Goal: Task Accomplishment & Management: Manage account settings

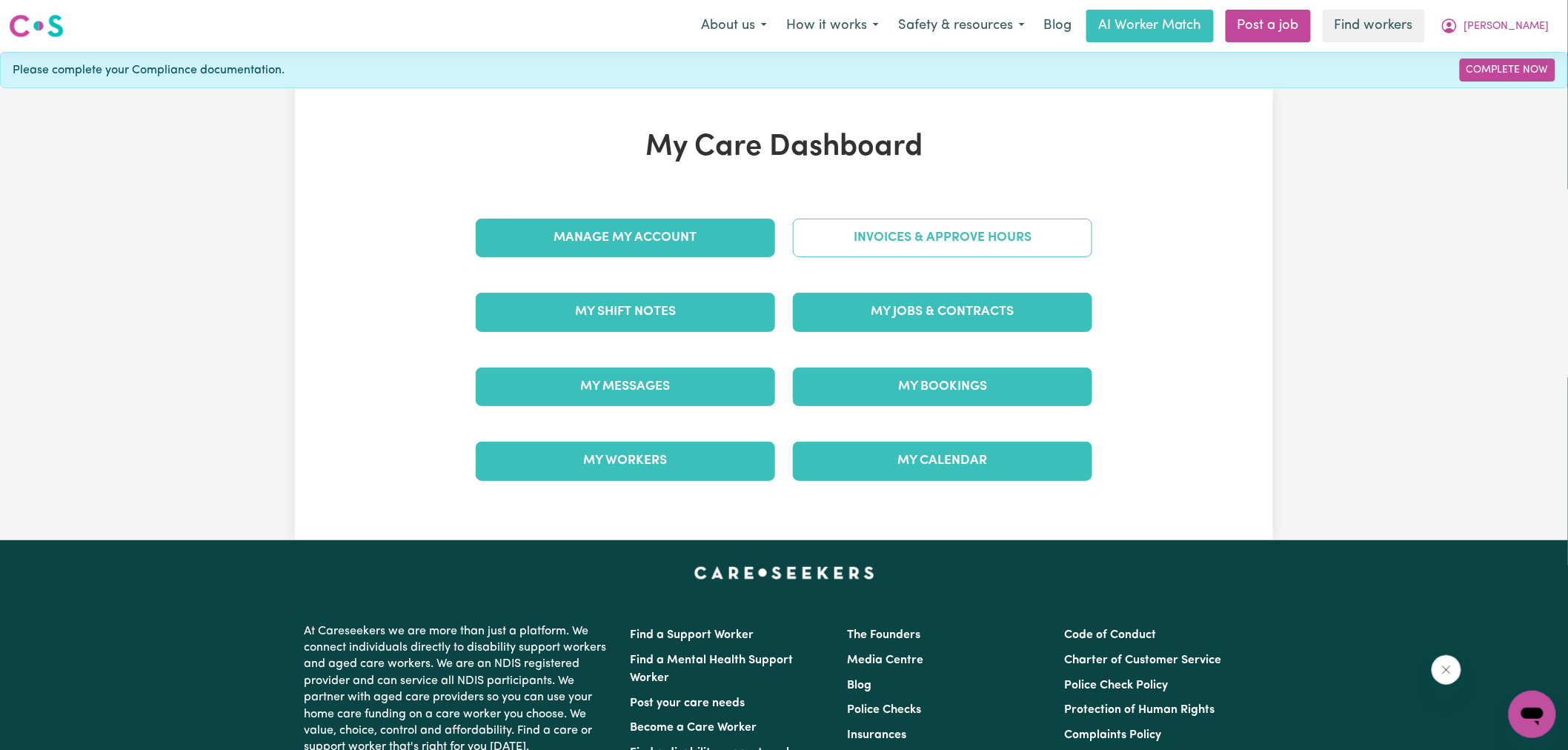
click at [823, 246] on link "Invoices & Approve Hours" at bounding box center [943, 238] width 299 height 38
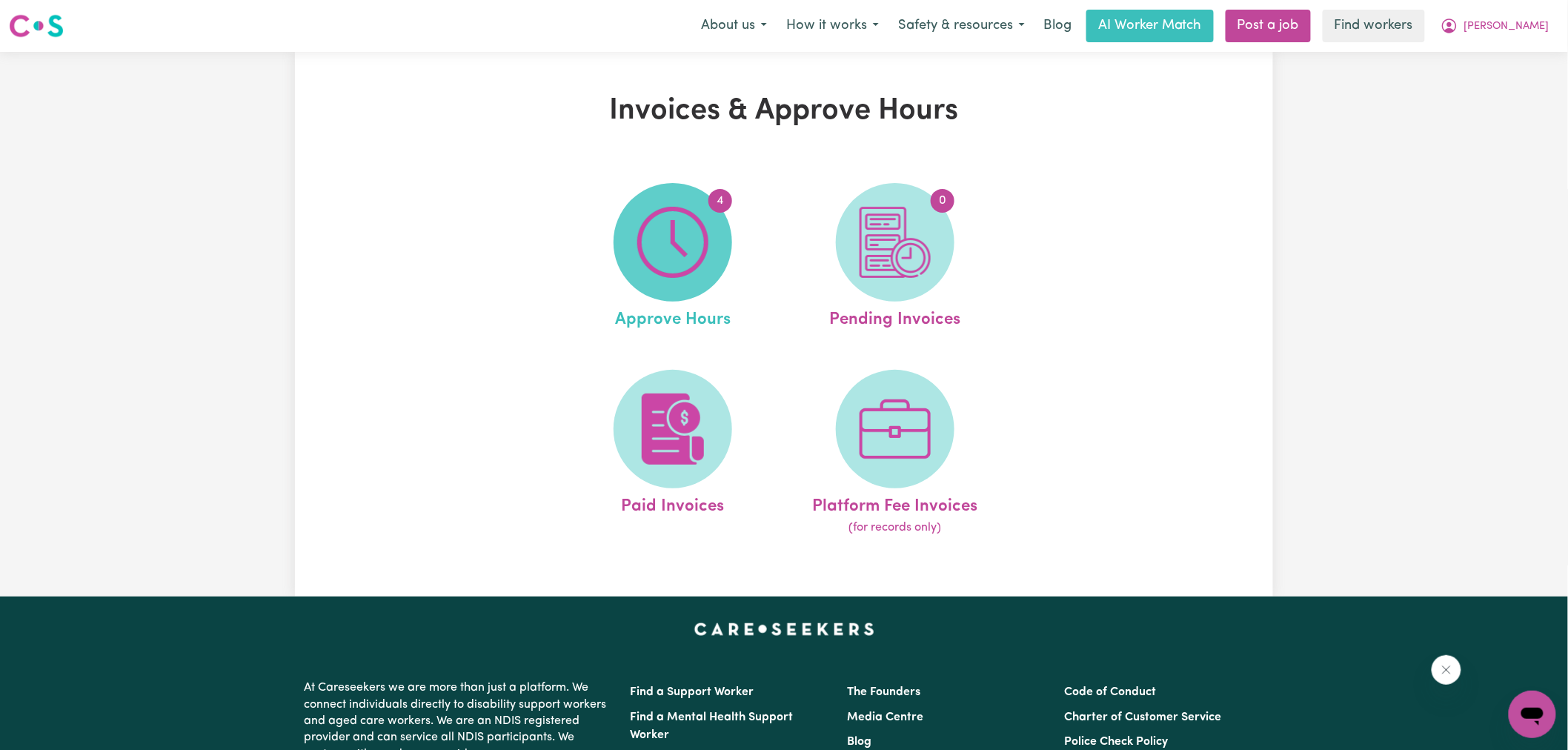
click at [708, 234] on img at bounding box center [672, 242] width 71 height 71
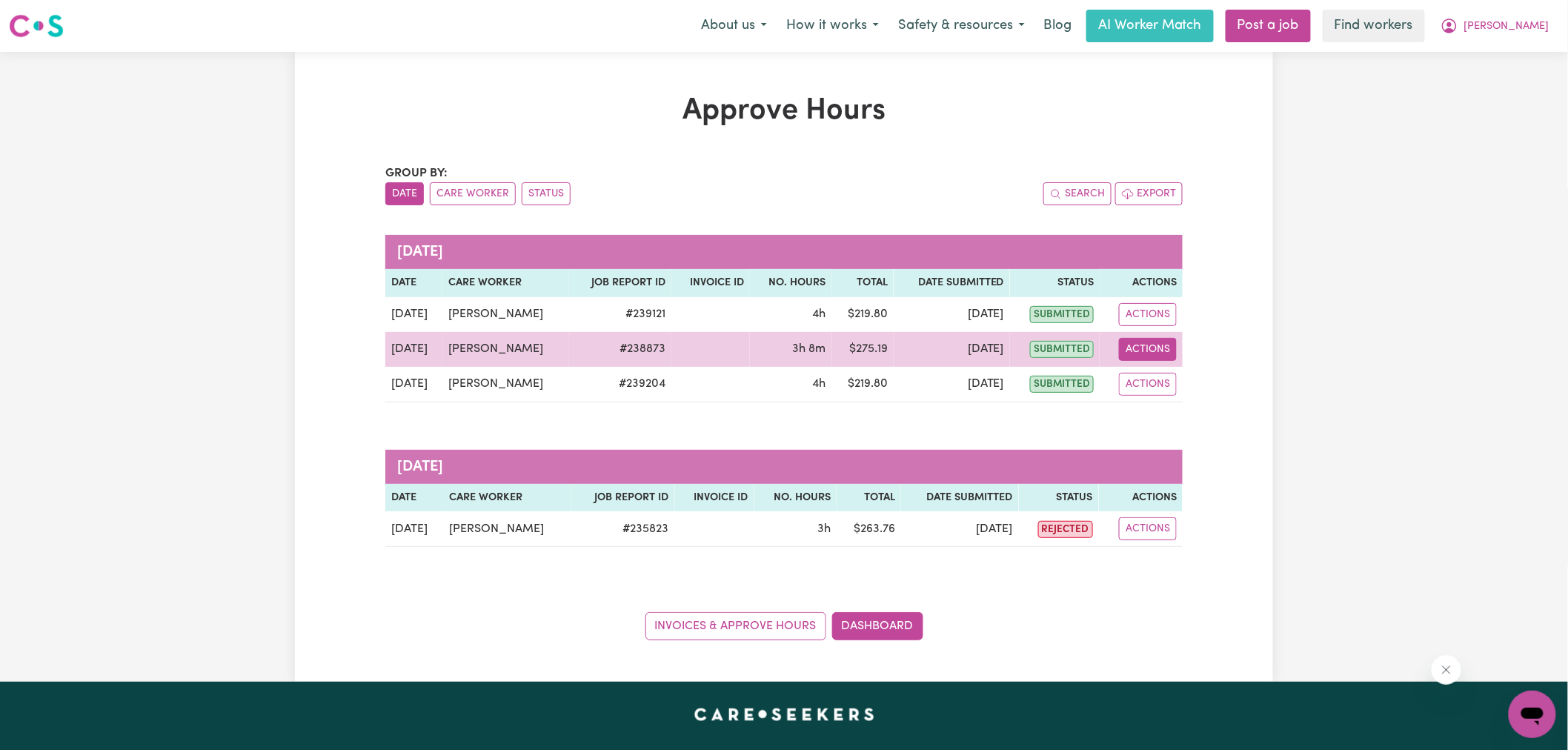
click at [1168, 354] on button "Actions" at bounding box center [1147, 349] width 58 height 23
drag, startPoint x: 1172, startPoint y: 359, endPoint x: 1186, endPoint y: 386, distance: 30.4
click at [1186, 386] on link "View Job Report" at bounding box center [1186, 384] width 127 height 29
select select "pm"
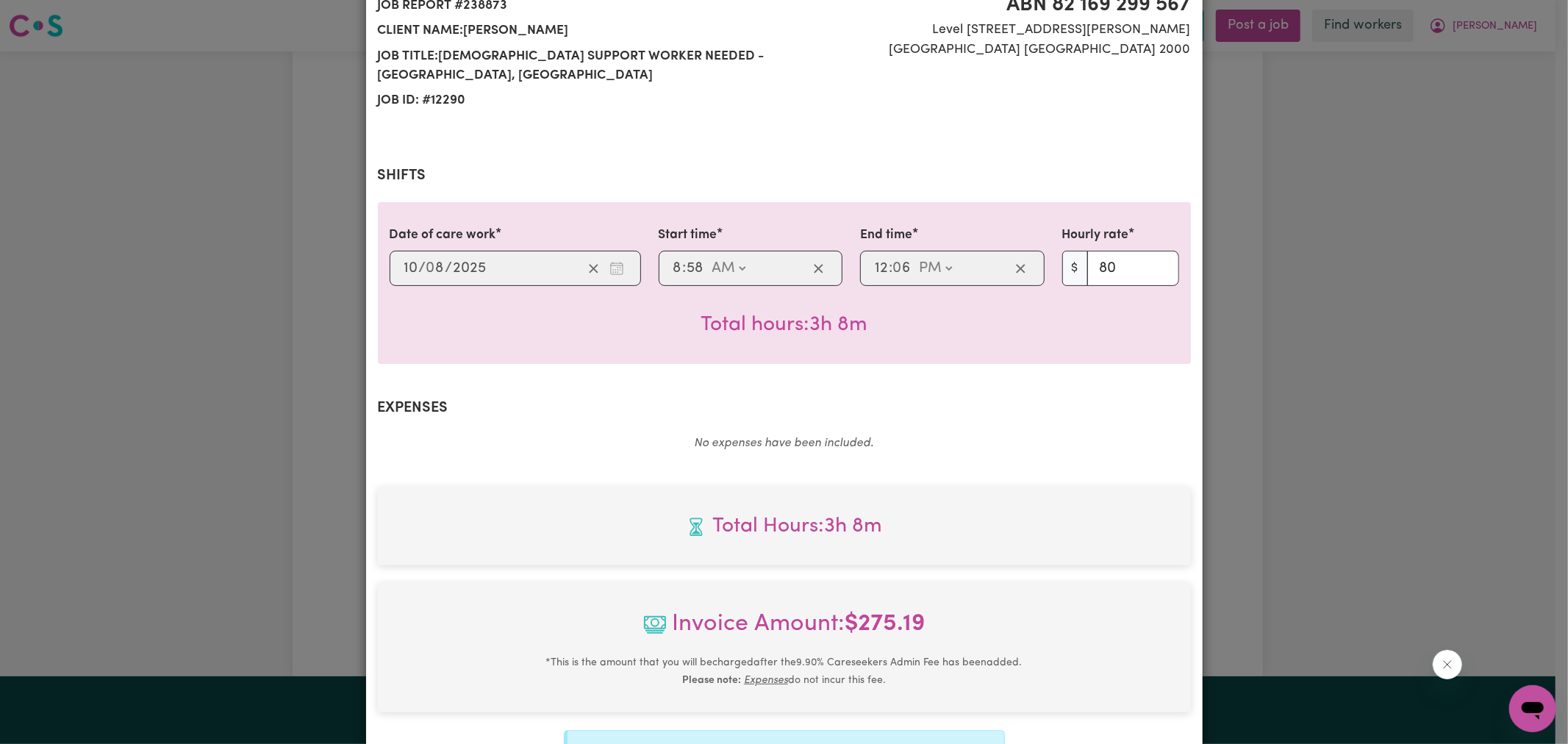
scroll to position [408, 0]
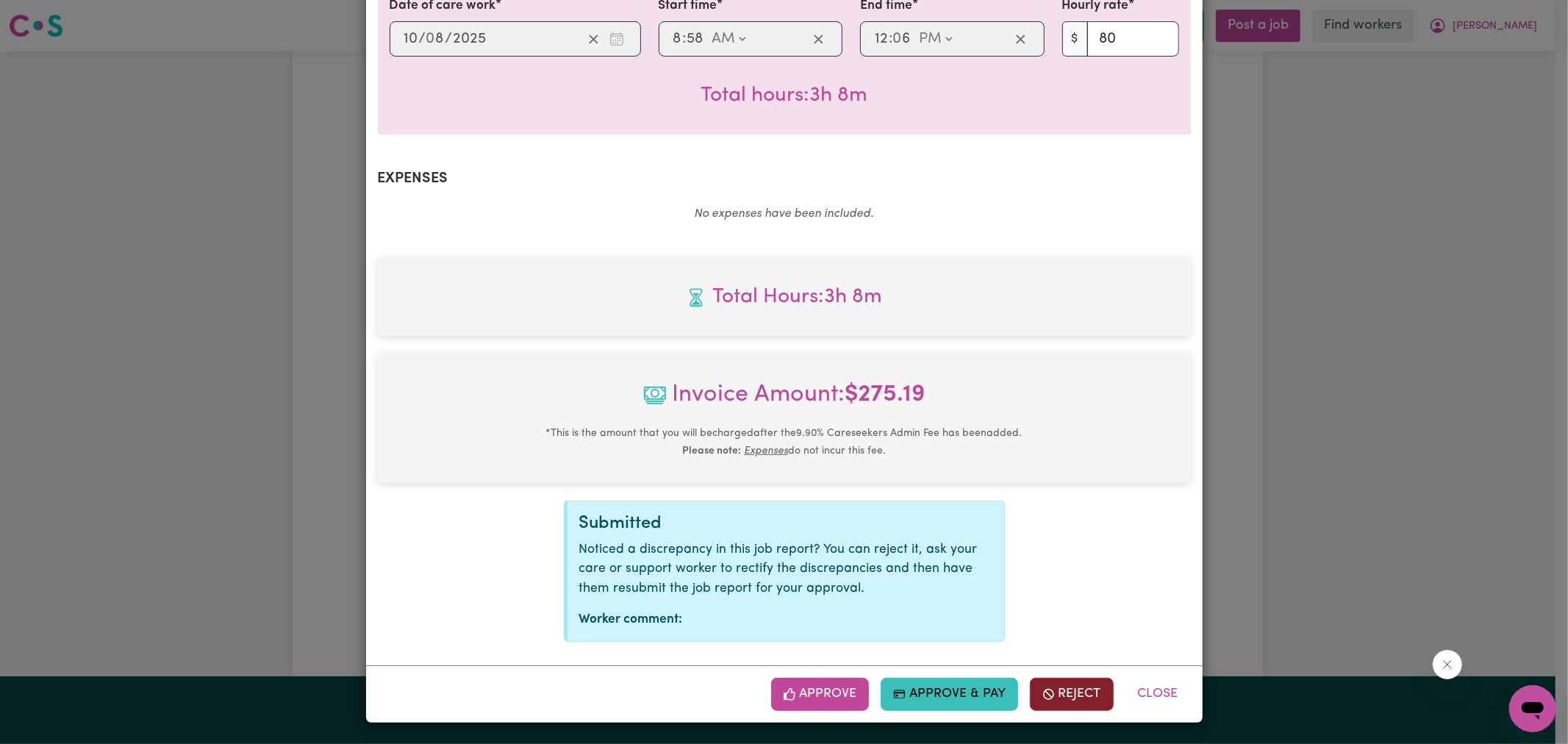
click at [1063, 684] on button "Reject" at bounding box center [1072, 694] width 84 height 32
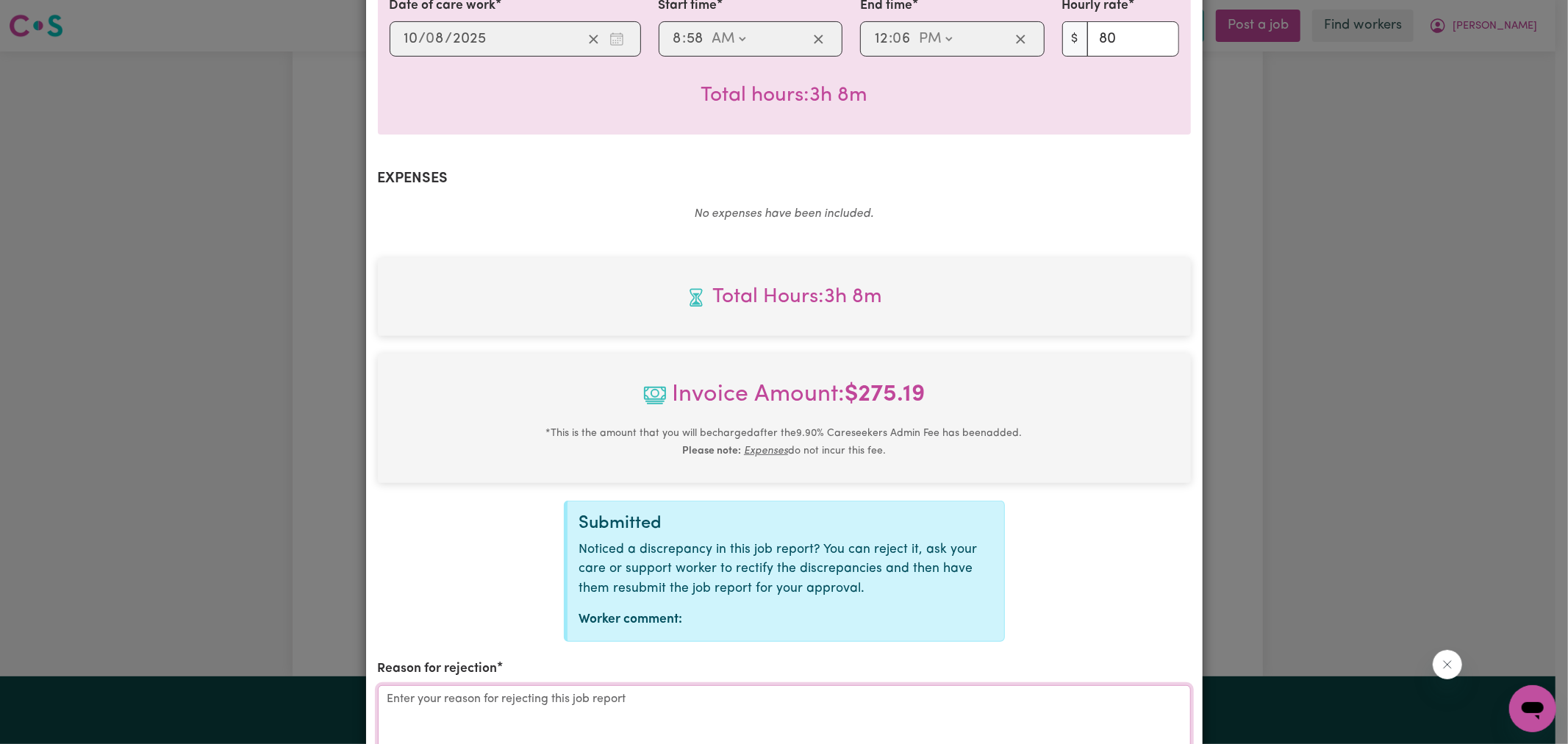
click at [650, 704] on textarea "Reason for rejection" at bounding box center [784, 740] width 813 height 111
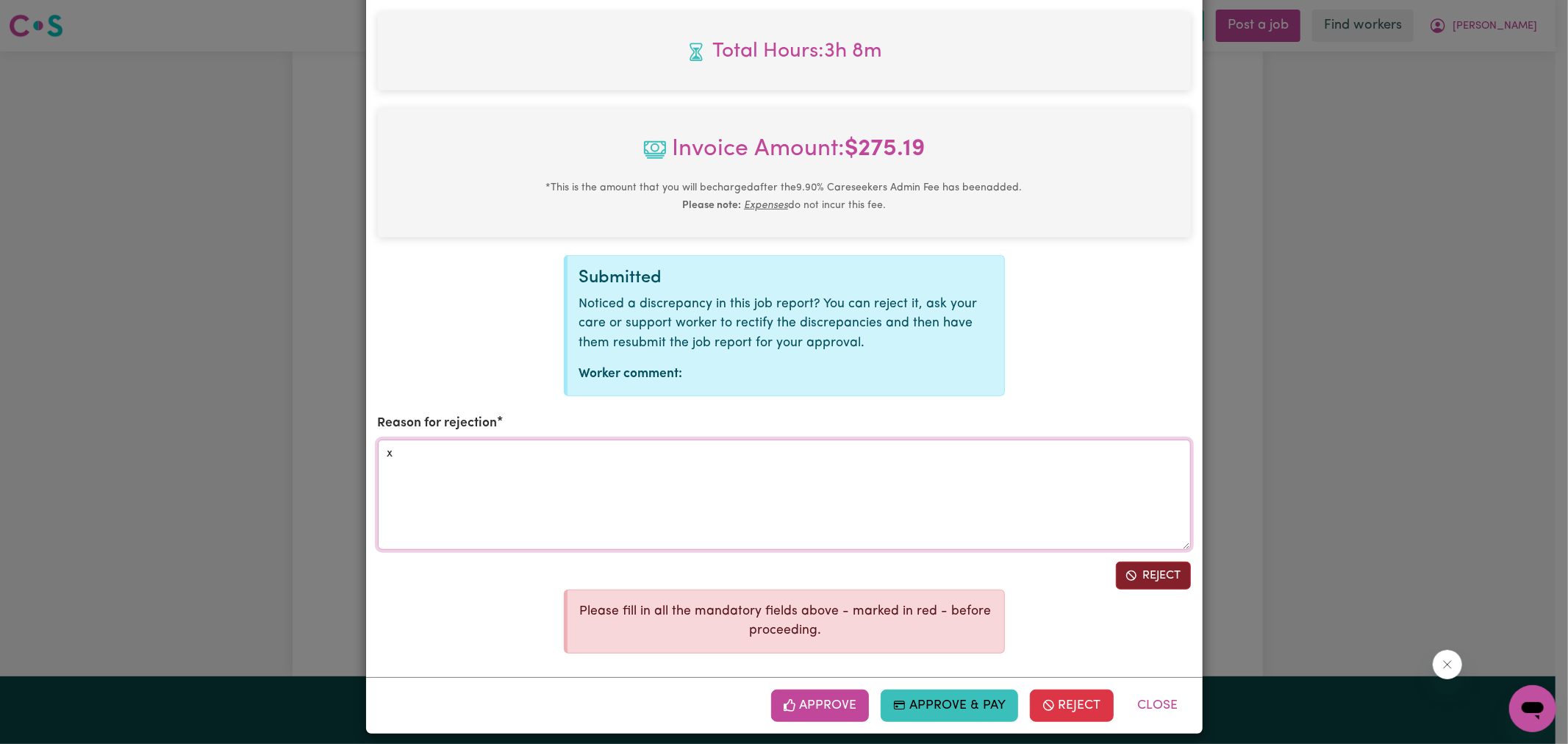
type textarea "x"
click at [1152, 578] on button "Reject" at bounding box center [1153, 575] width 75 height 28
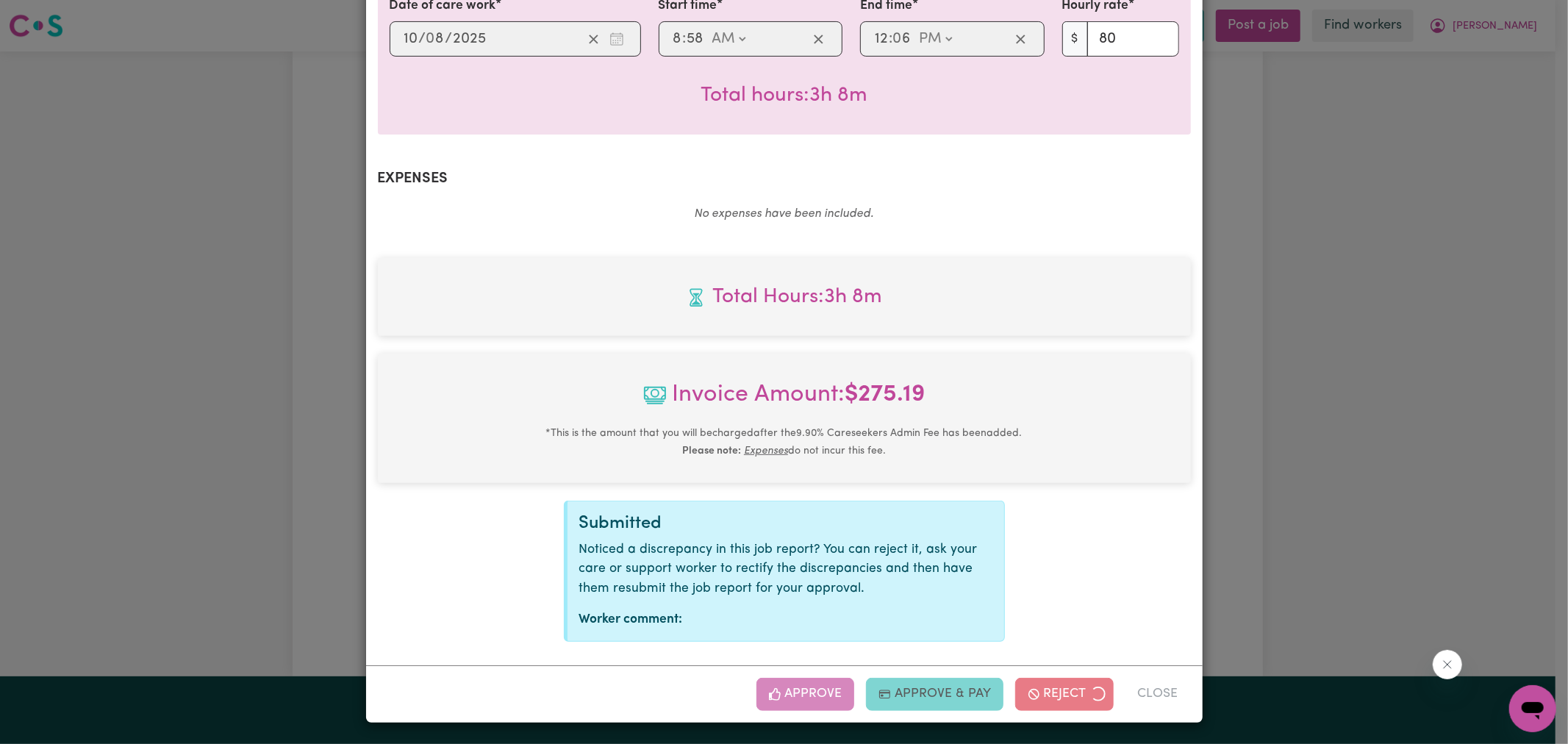
click at [1389, 300] on div "Job Report # 238873 - [PERSON_NAME] Summary Job report # 238873 Client name: [P…" at bounding box center [784, 372] width 1568 height 744
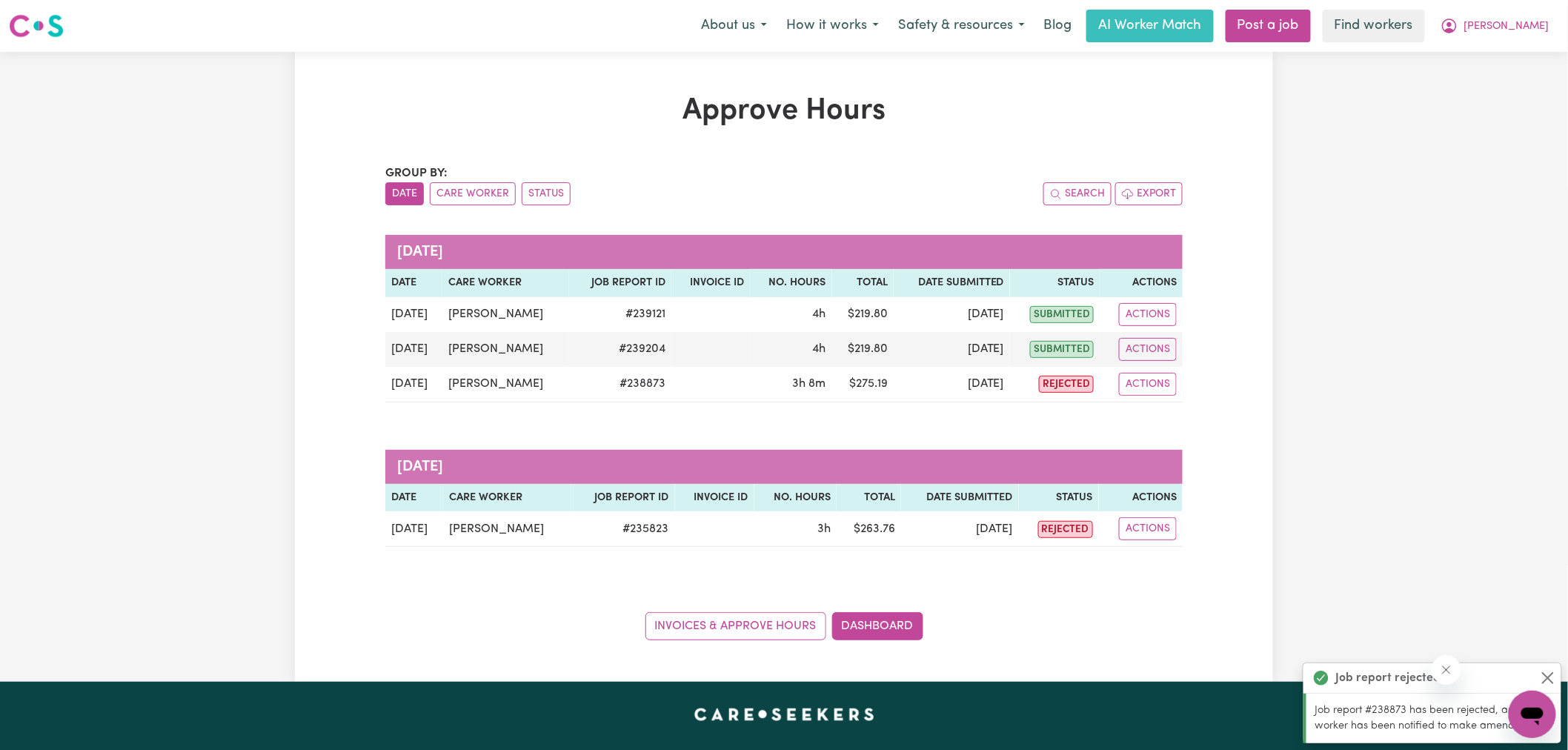
click at [928, 115] on h1 "Approve Hours" at bounding box center [784, 111] width 797 height 36
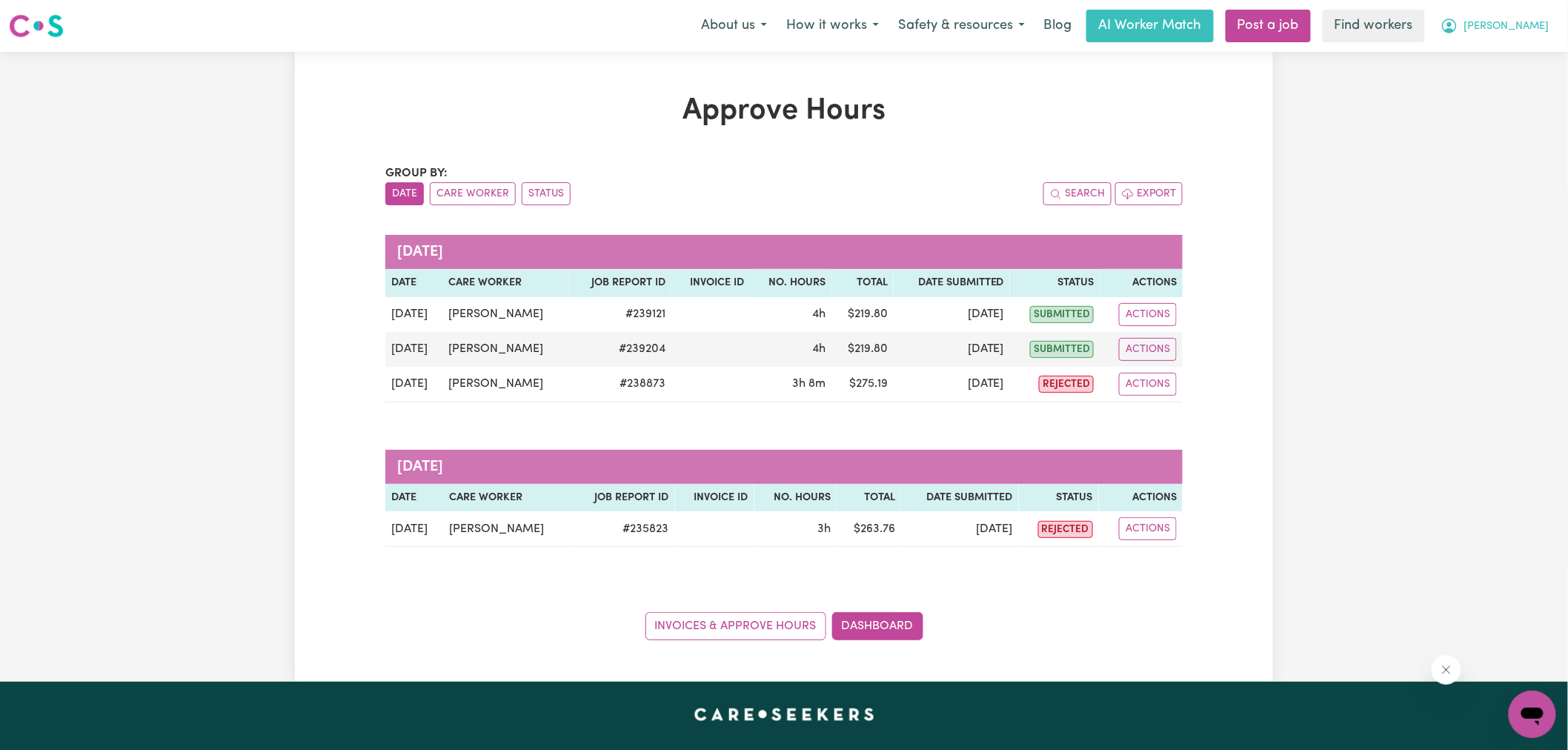
click at [1458, 28] on icon "My Account" at bounding box center [1450, 26] width 18 height 18
click at [1500, 92] on link "Logout" at bounding box center [1500, 85] width 117 height 28
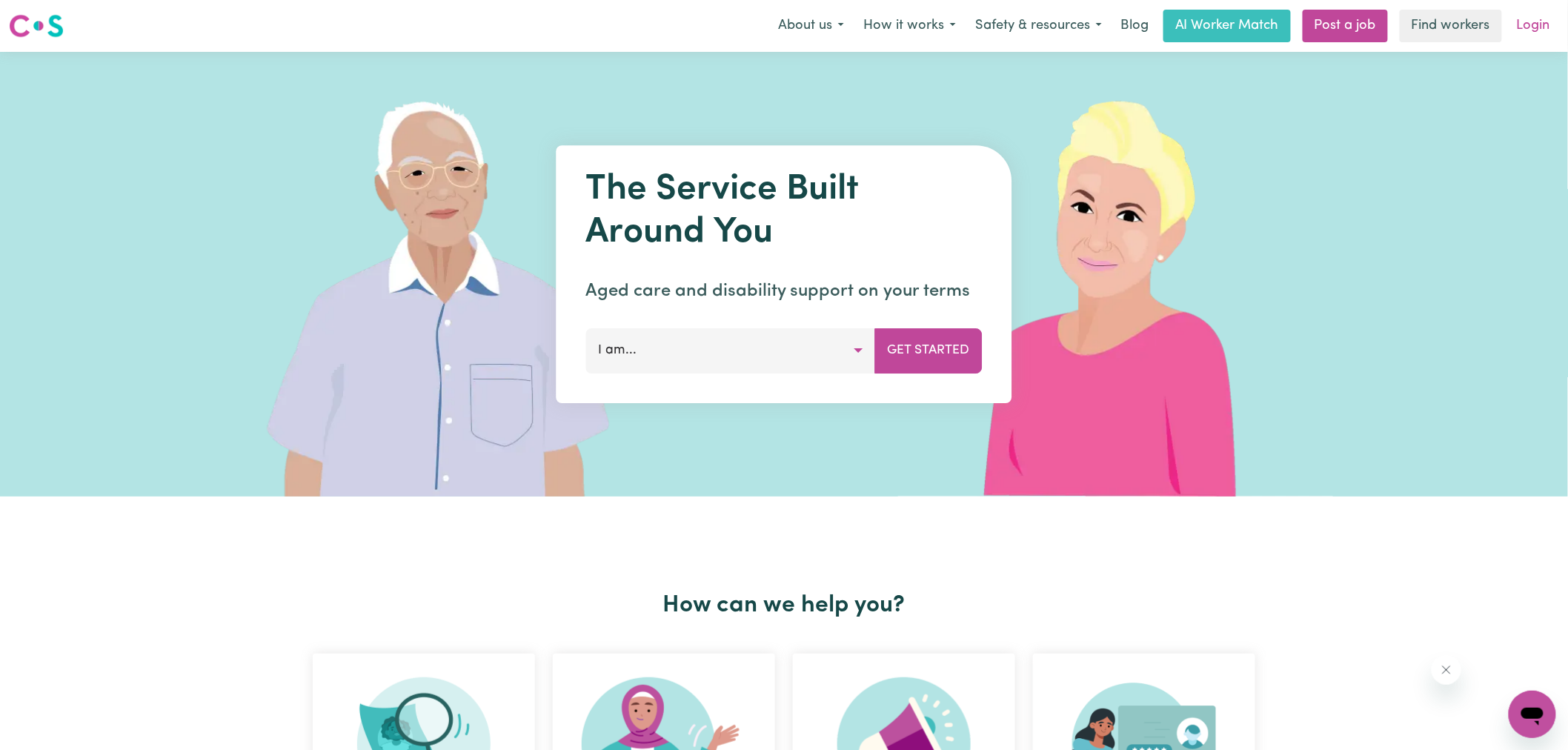
click at [1531, 20] on link "Login" at bounding box center [1534, 26] width 51 height 33
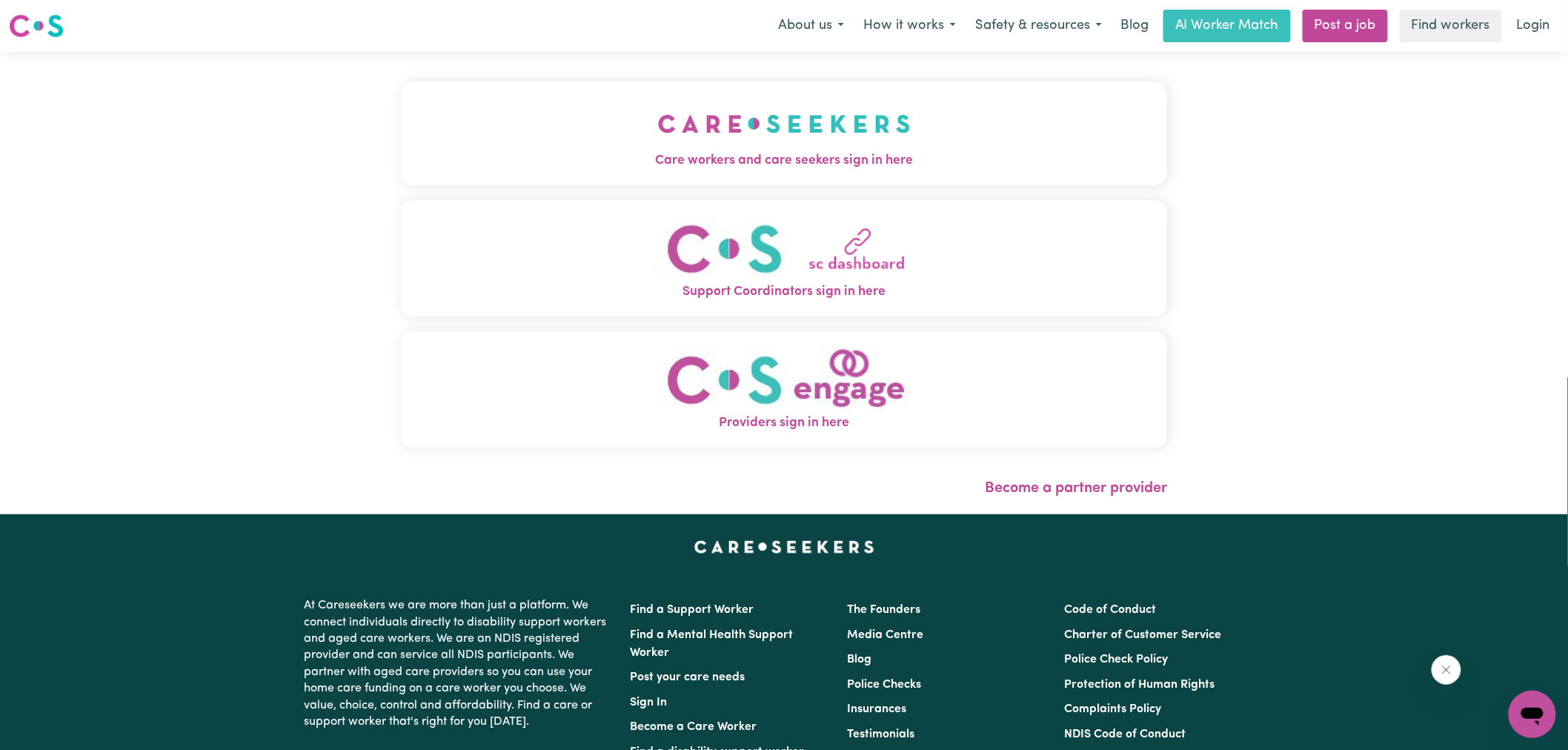
click at [662, 156] on span "Care workers and care seekers sign in here" at bounding box center [784, 161] width 767 height 20
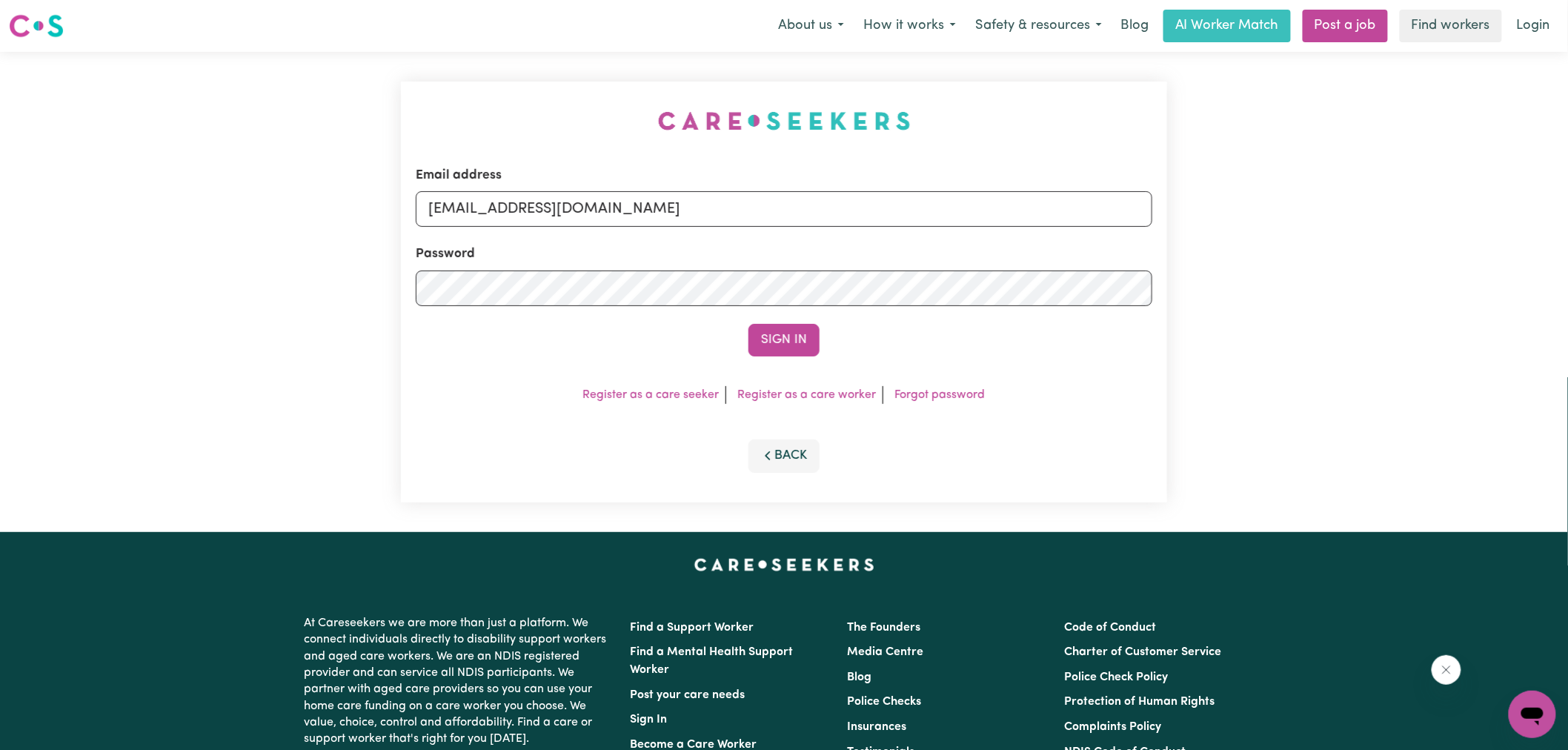
click at [462, 105] on div "Email address [EMAIL_ADDRESS][DOMAIN_NAME] Password Sign In Register as a care …" at bounding box center [784, 292] width 784 height 480
drag, startPoint x: 517, startPoint y: 211, endPoint x: 1391, endPoint y: 304, distance: 878.9
click at [1391, 304] on div "Email address [EMAIL_ADDRESS][DOMAIN_NAME] Password Sign In Register as a care …" at bounding box center [784, 292] width 1568 height 480
type input "SUPERUSER~[EMAIL_ADDRESS][DOMAIN_NAME]"
click at [749, 324] on button "Sign In" at bounding box center [784, 340] width 71 height 33
